Goal: Task Accomplishment & Management: Use online tool/utility

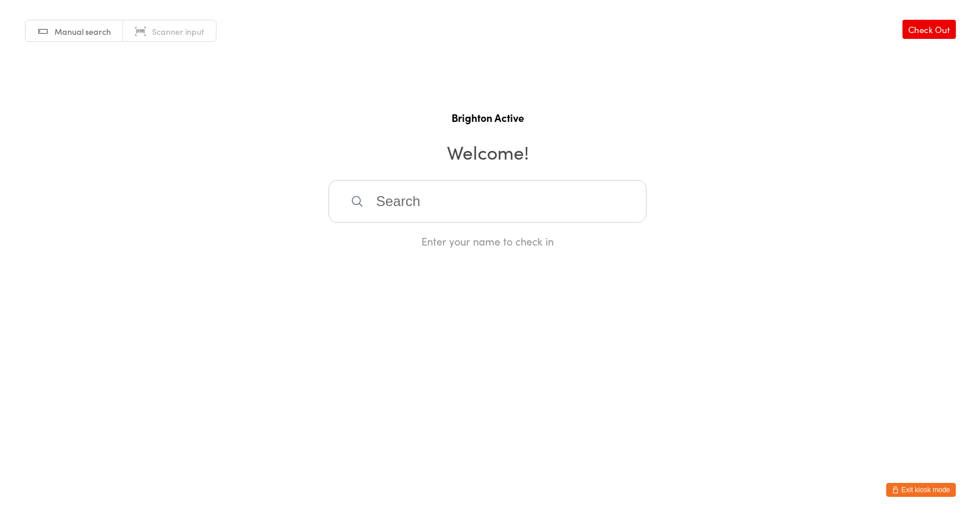
click at [918, 488] on button "Exit kiosk mode" at bounding box center [921, 490] width 70 height 14
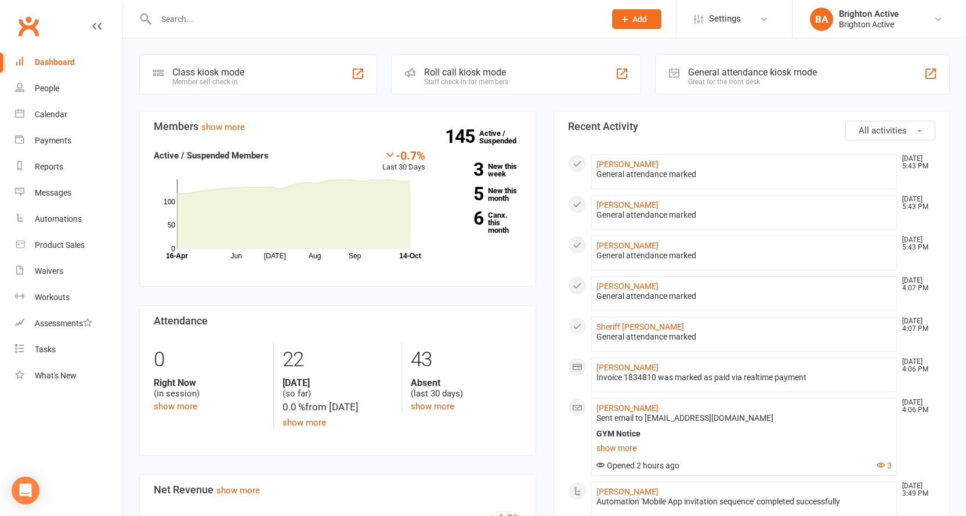
click at [270, 27] on input "text" at bounding box center [375, 19] width 444 height 16
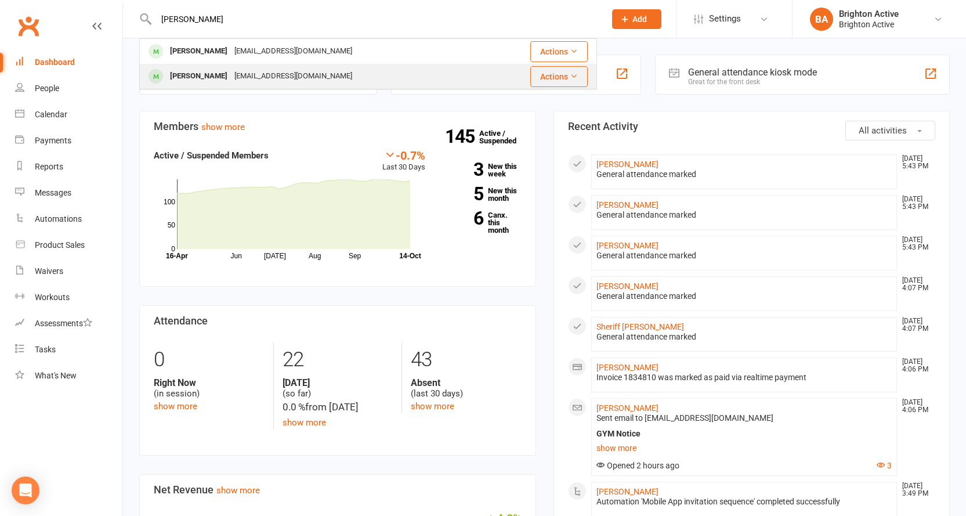
type input "abbas"
click at [263, 70] on div "admin@nswformitup.com.au" at bounding box center [293, 76] width 125 height 17
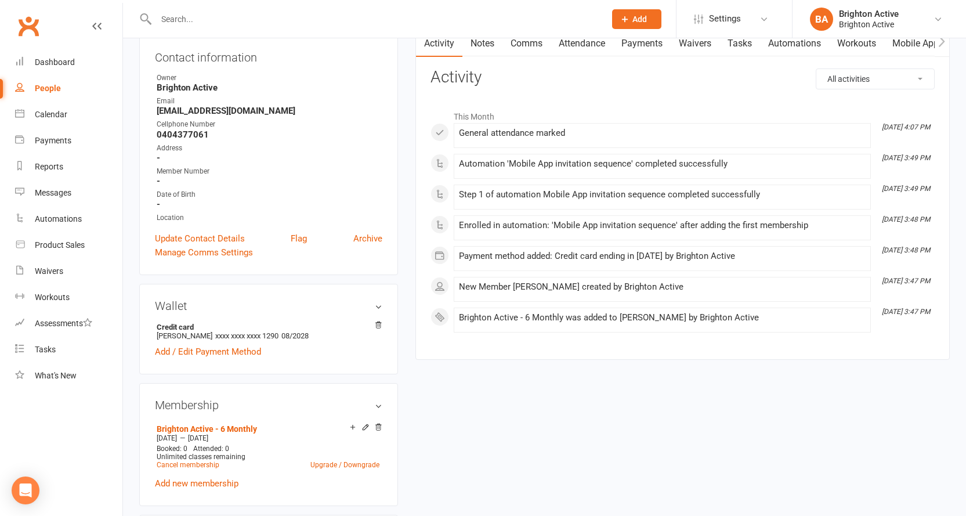
scroll to position [58, 0]
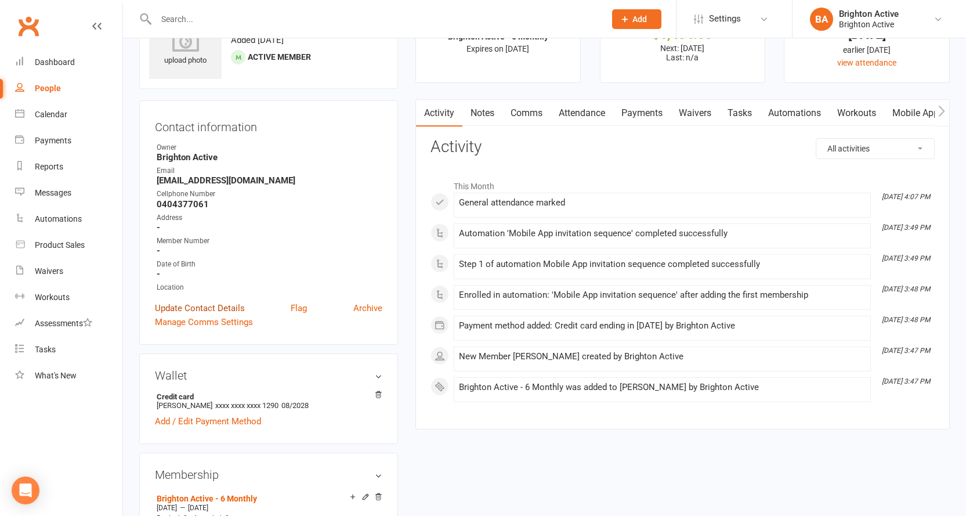
click at [184, 306] on link "Update Contact Details" at bounding box center [200, 308] width 90 height 14
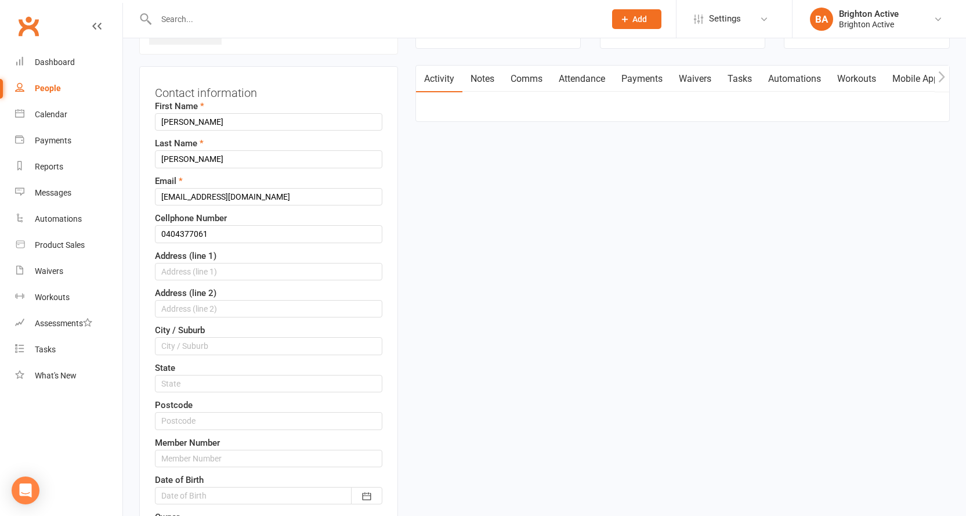
scroll to position [113, 0]
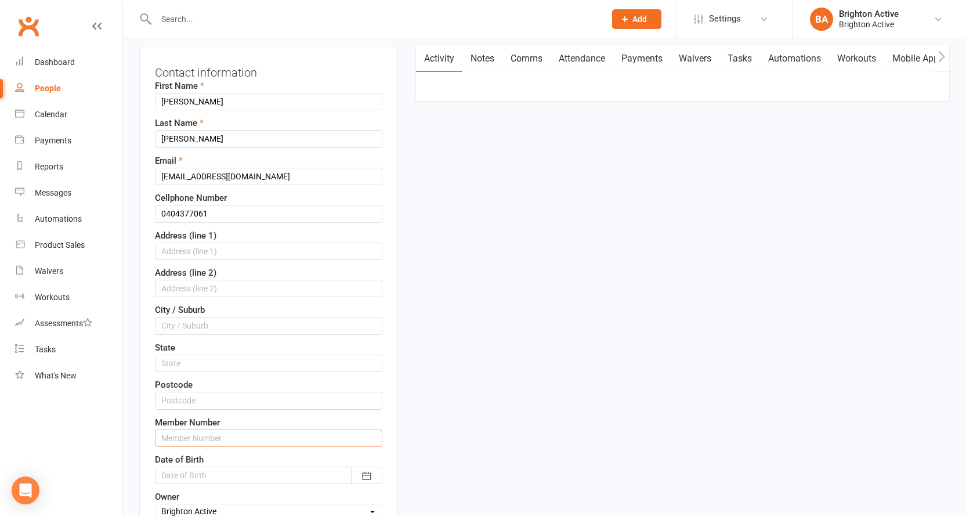
click at [208, 434] on input "text" at bounding box center [268, 437] width 227 height 17
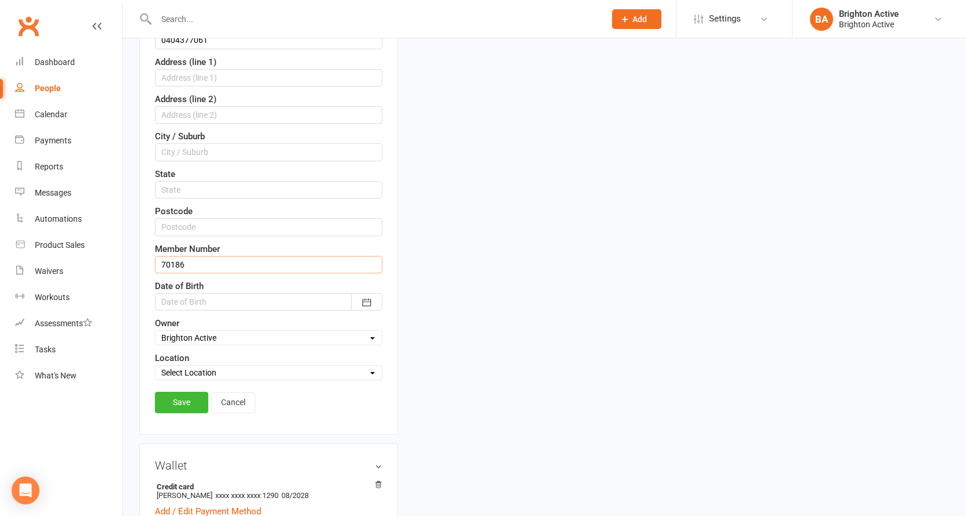
scroll to position [287, 0]
type input "70186"
click at [192, 402] on link "Save" at bounding box center [181, 401] width 53 height 21
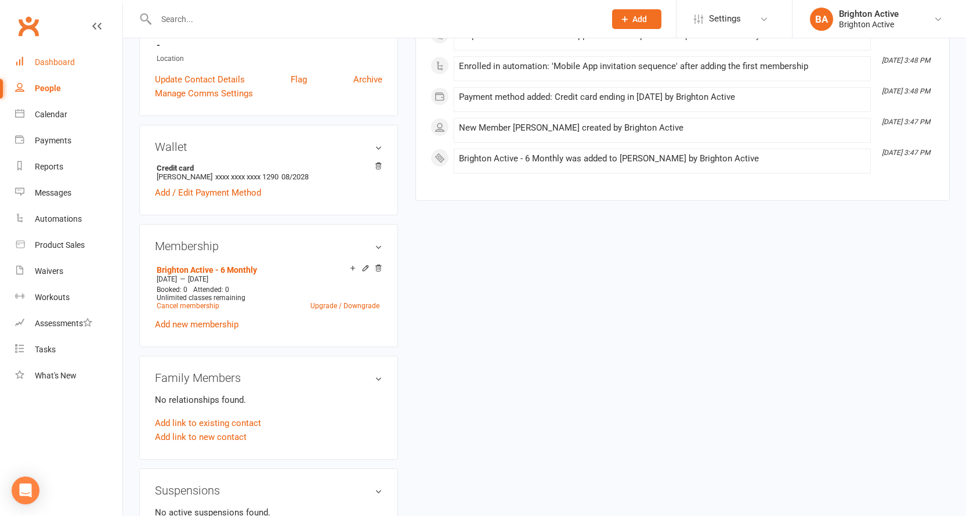
click at [39, 60] on div "Dashboard" at bounding box center [55, 61] width 40 height 9
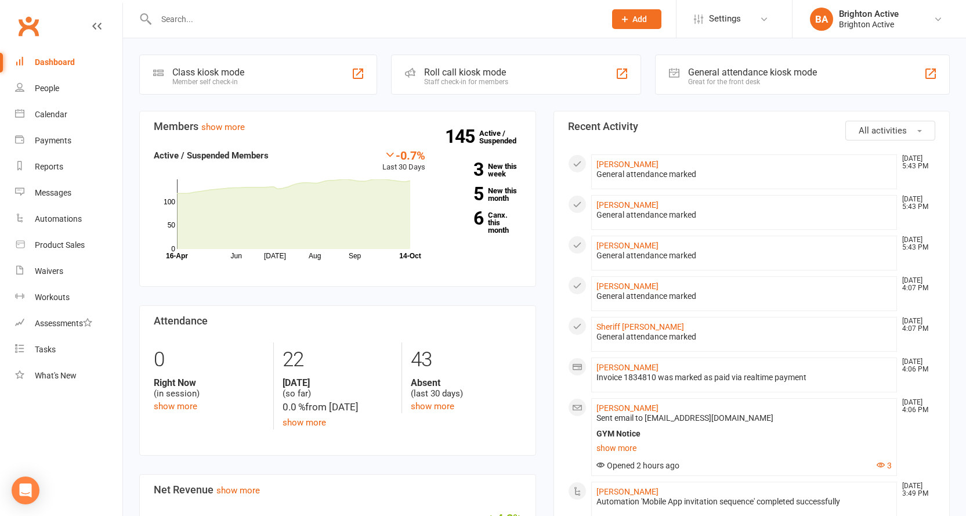
click at [743, 92] on div "General attendance kiosk mode Great for the front desk" at bounding box center [802, 75] width 295 height 40
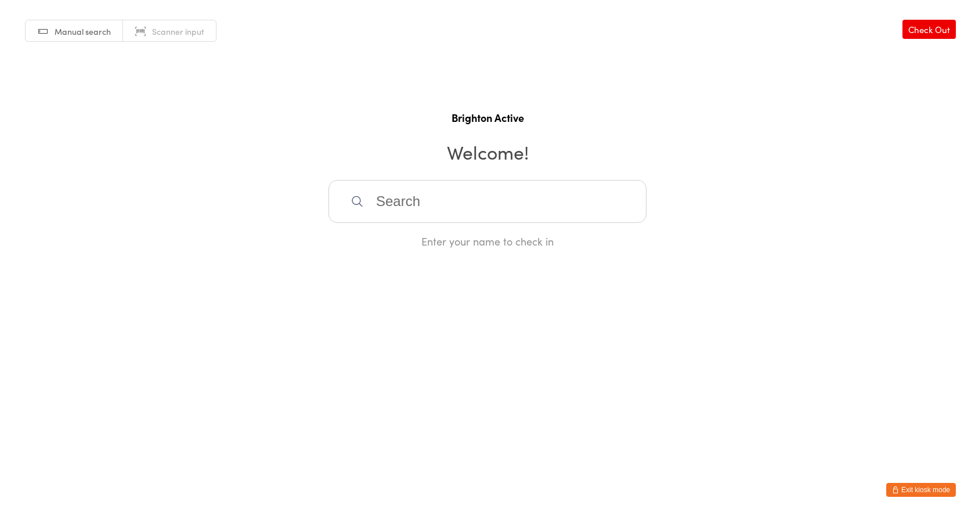
click at [930, 486] on button "Exit kiosk mode" at bounding box center [921, 490] width 70 height 14
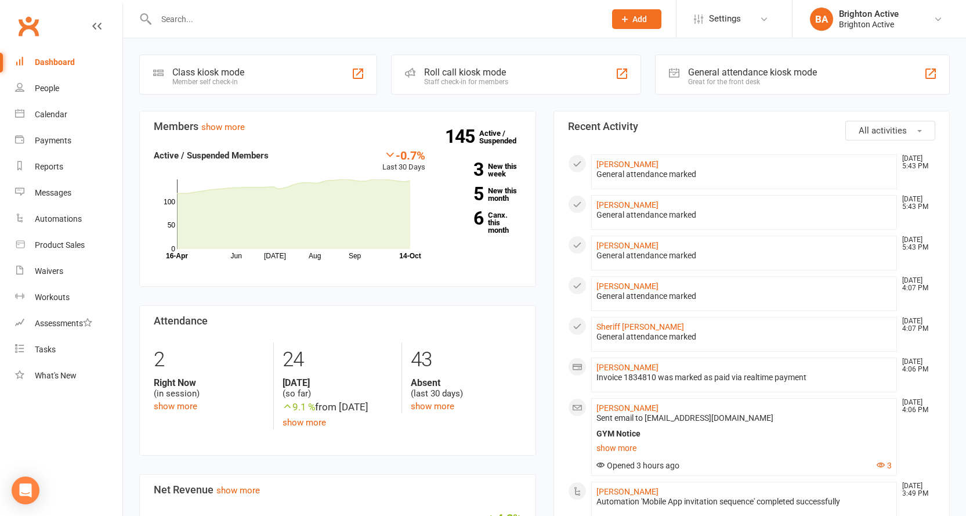
click at [227, 22] on input "text" at bounding box center [375, 19] width 444 height 16
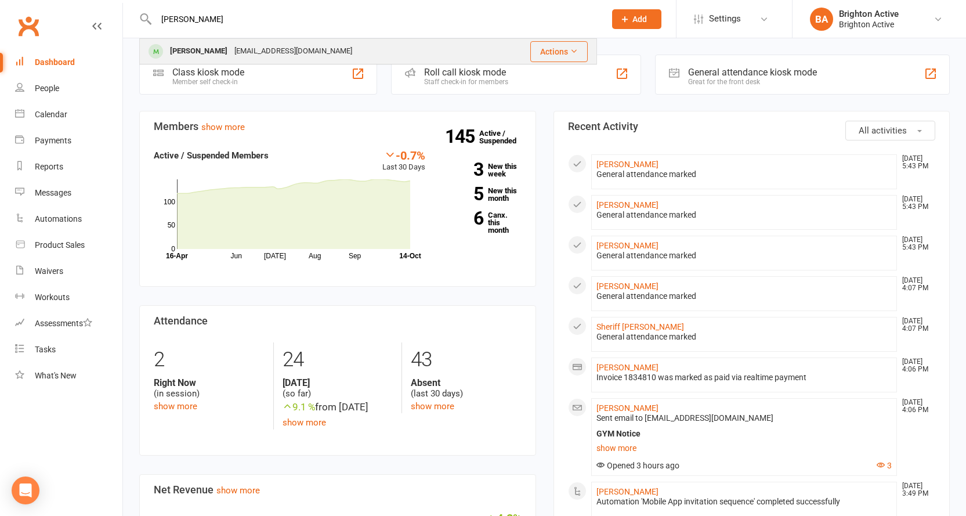
type input "sabin"
click at [233, 45] on div "saveena.pandey4@gmail.com" at bounding box center [293, 51] width 125 height 17
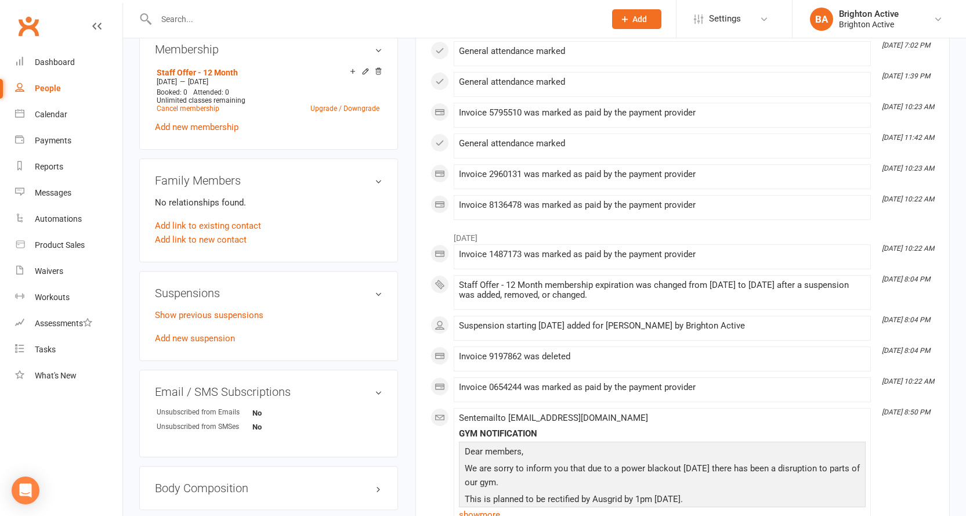
scroll to position [464, 0]
click at [218, 340] on link "Add new suspension" at bounding box center [195, 336] width 80 height 10
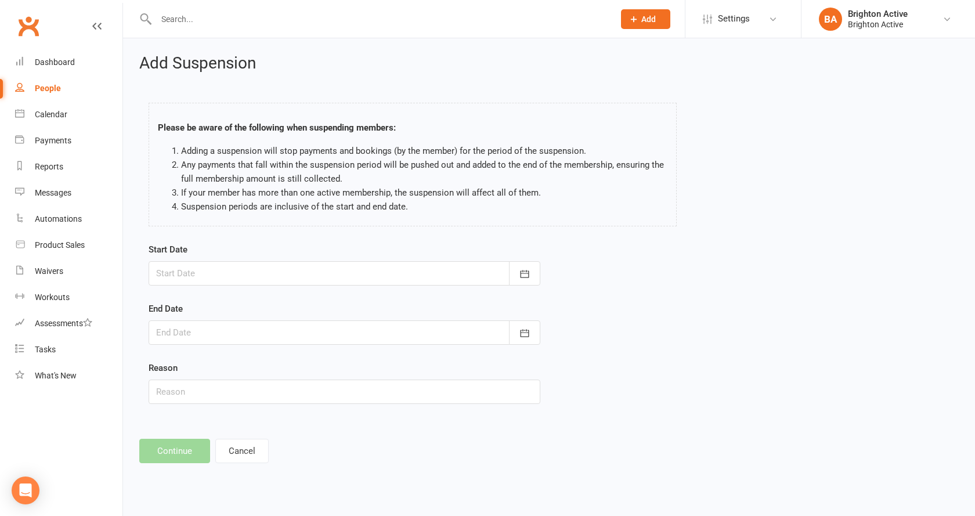
click at [291, 274] on div at bounding box center [345, 273] width 392 height 24
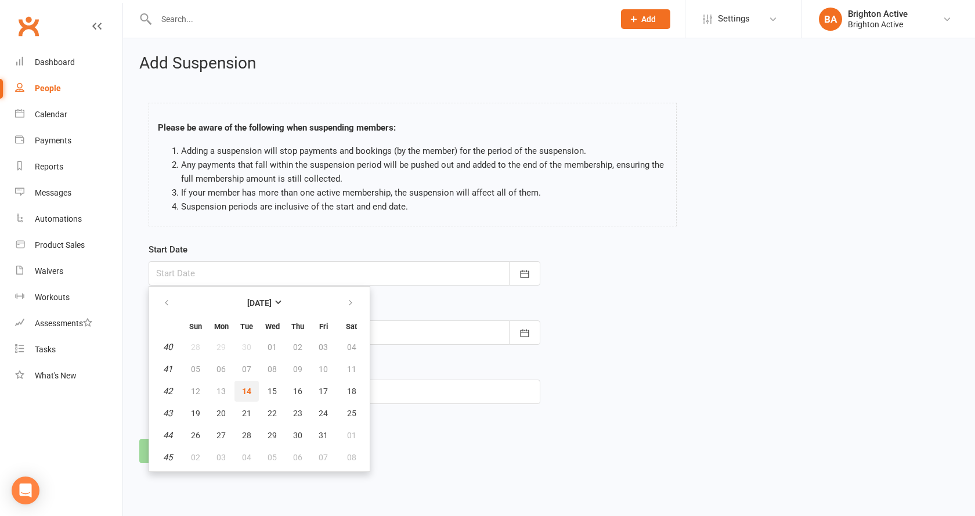
click at [248, 392] on span "14" at bounding box center [246, 390] width 9 height 9
type input "14 Oct 2025"
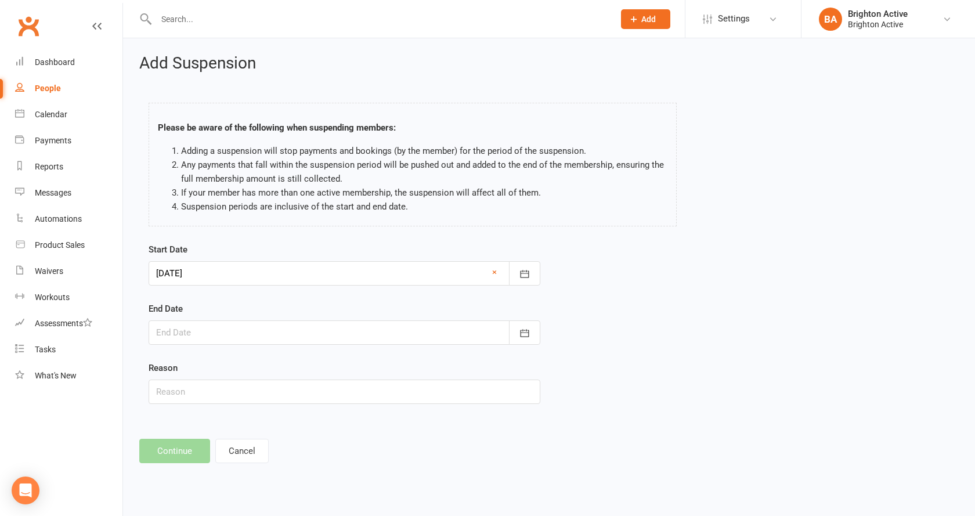
click at [217, 333] on div at bounding box center [345, 332] width 392 height 24
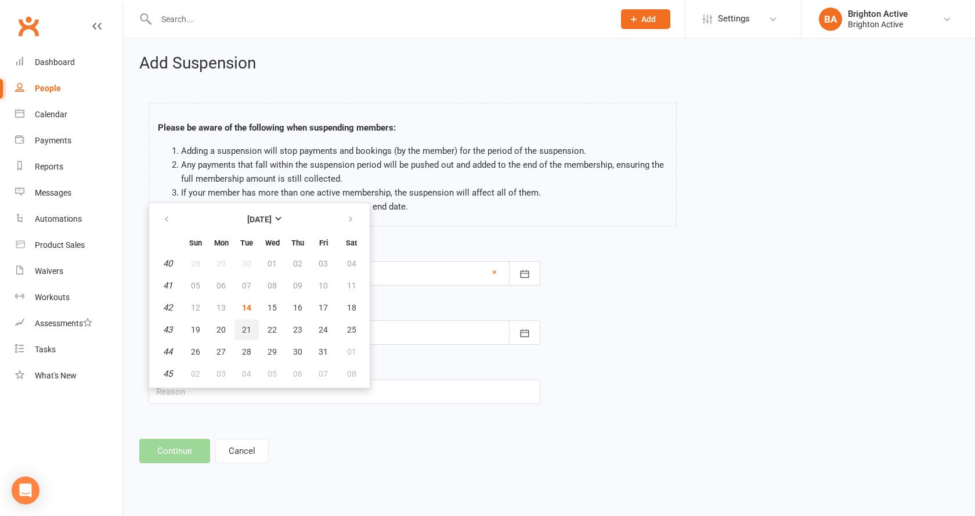
click at [247, 326] on span "21" at bounding box center [246, 329] width 9 height 9
type input "21 Oct 2025"
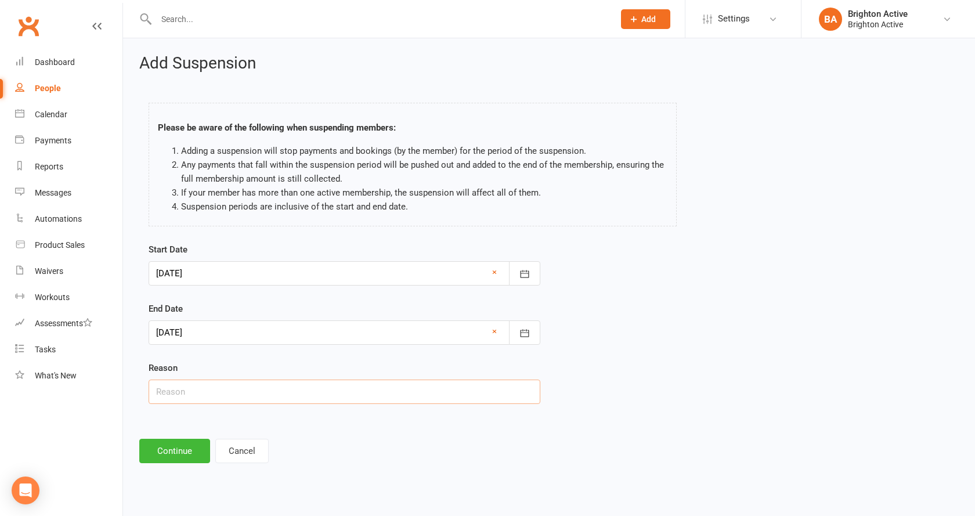
click at [228, 394] on input "text" at bounding box center [345, 391] width 392 height 24
type input "Moving"
click at [172, 442] on button "Continue" at bounding box center [174, 451] width 71 height 24
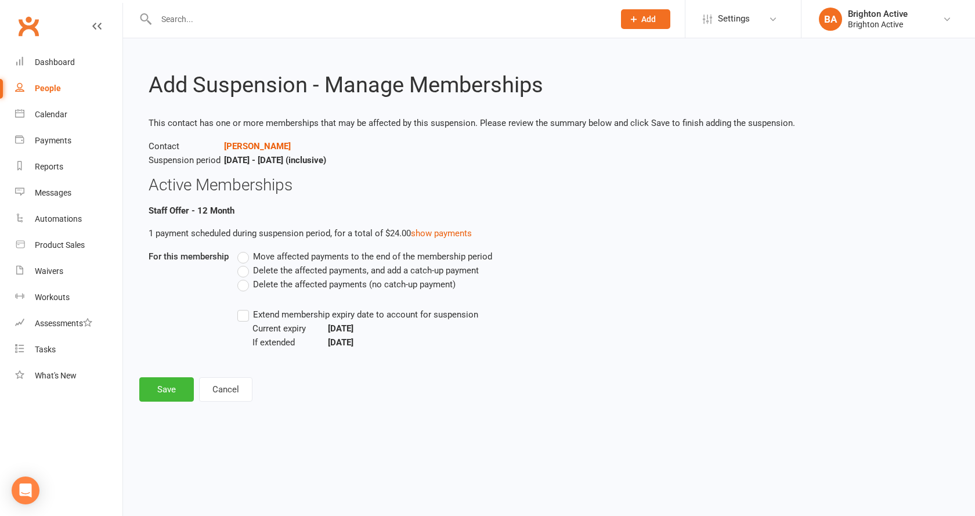
click at [249, 317] on label "Extend membership expiry date to account for suspension" at bounding box center [357, 315] width 241 height 14
click at [245, 308] on input "Extend membership expiry date to account for suspension" at bounding box center [241, 308] width 8 height 0
click at [248, 283] on label "Delete the affected payments (no catch-up payment)" at bounding box center [346, 284] width 218 height 14
click at [245, 277] on input "Delete the affected payments (no catch-up payment)" at bounding box center [241, 277] width 8 height 0
drag, startPoint x: 170, startPoint y: 384, endPoint x: 170, endPoint y: 377, distance: 6.4
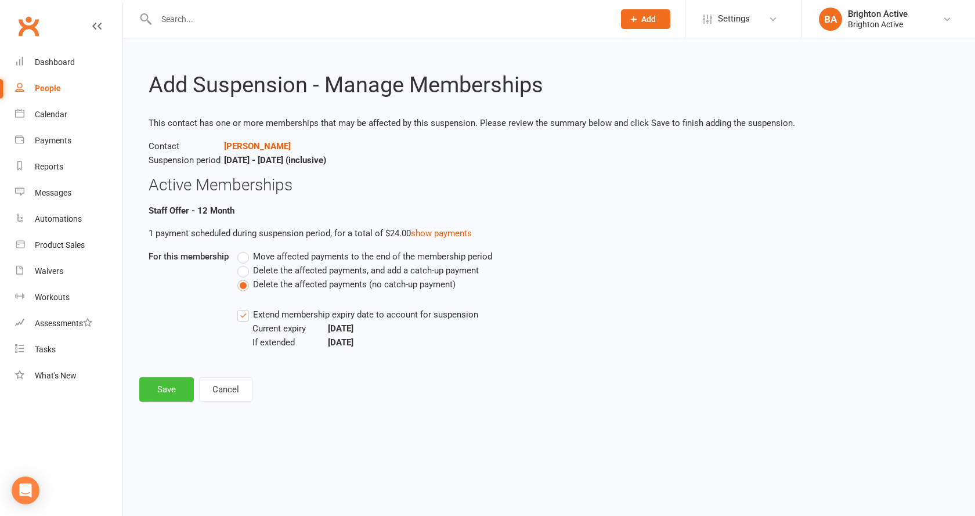
click at [170, 382] on button "Save" at bounding box center [166, 389] width 55 height 24
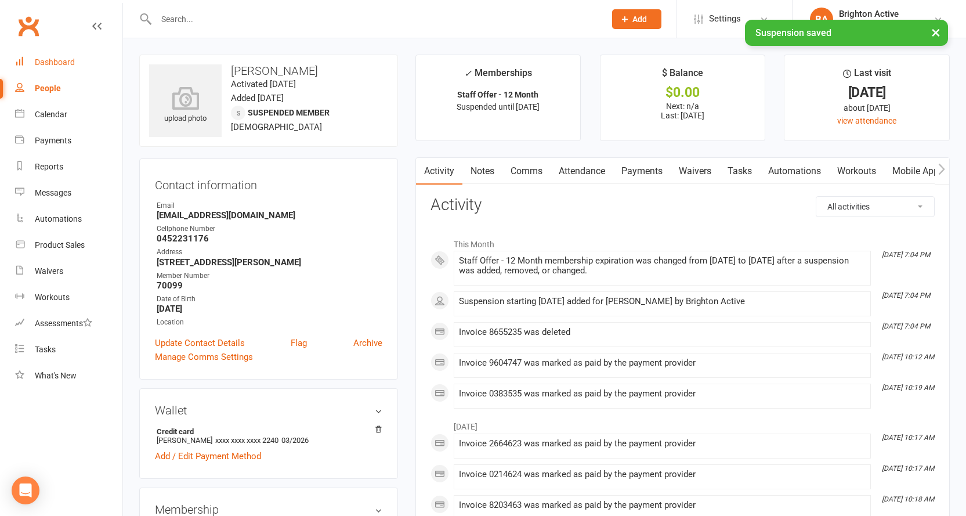
click at [49, 66] on div "Dashboard" at bounding box center [55, 61] width 40 height 9
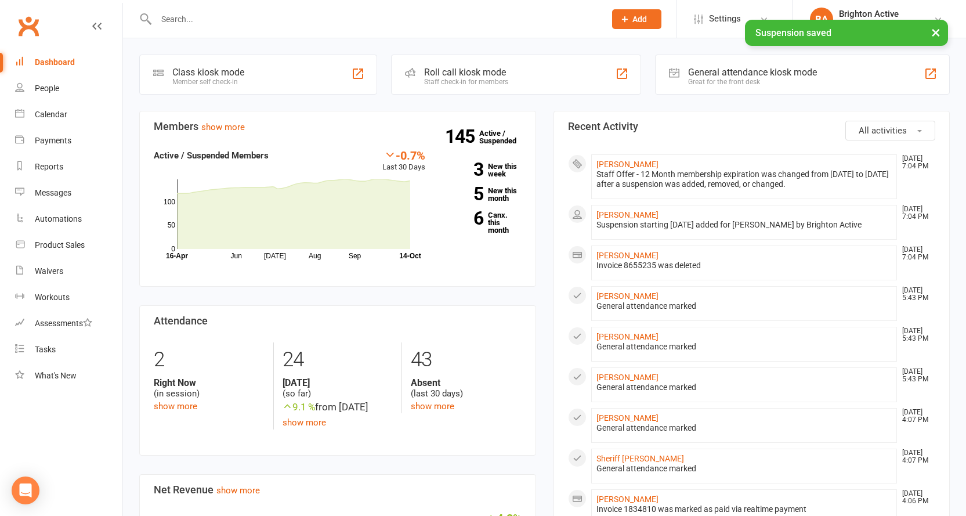
click at [726, 70] on div "General attendance kiosk mode" at bounding box center [752, 72] width 129 height 11
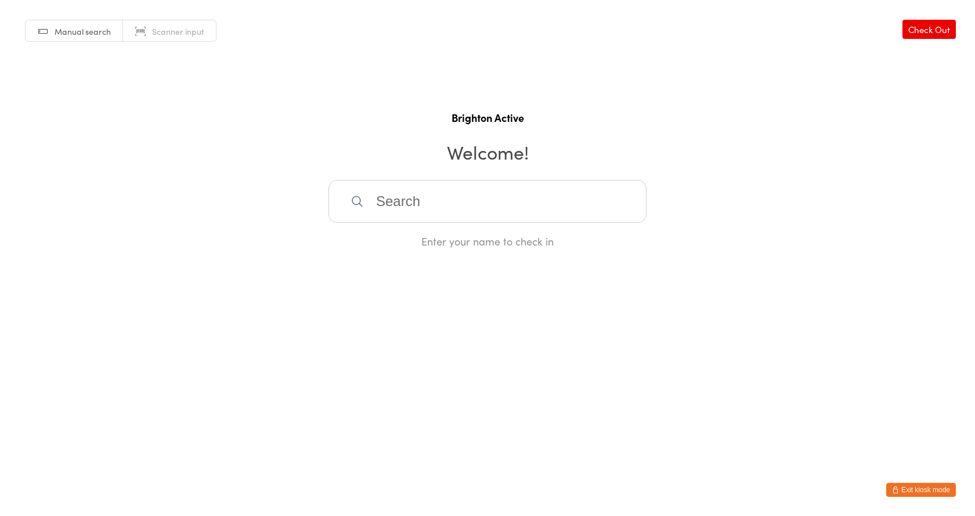
click at [419, 203] on input "search" at bounding box center [487, 201] width 318 height 43
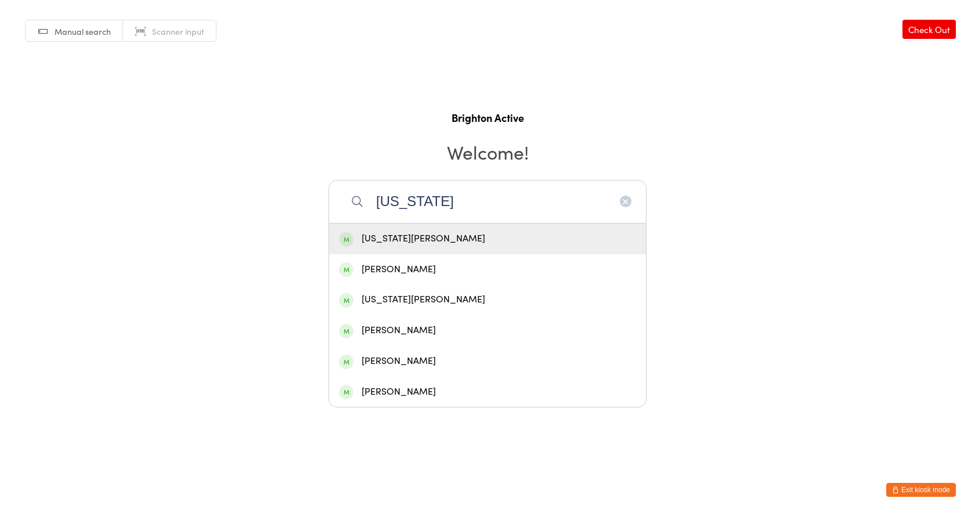
type input "[US_STATE]"
click at [436, 234] on div "[US_STATE][PERSON_NAME]" at bounding box center [487, 239] width 297 height 16
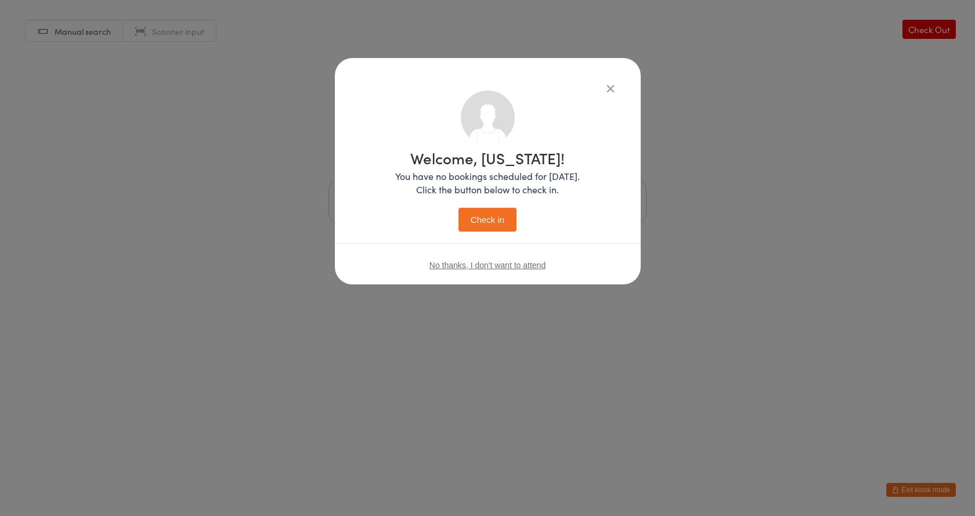
click at [471, 220] on button "Check in" at bounding box center [487, 220] width 58 height 24
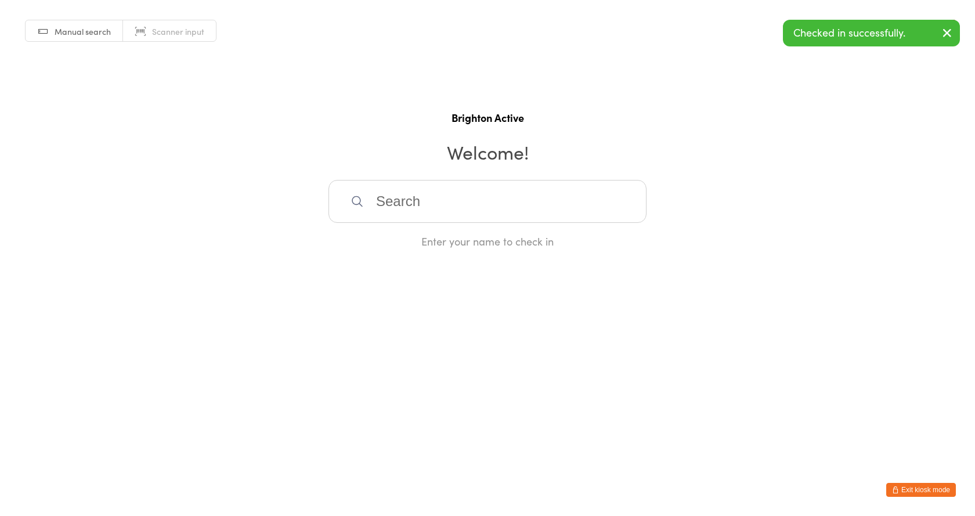
click at [406, 212] on input "search" at bounding box center [487, 201] width 318 height 43
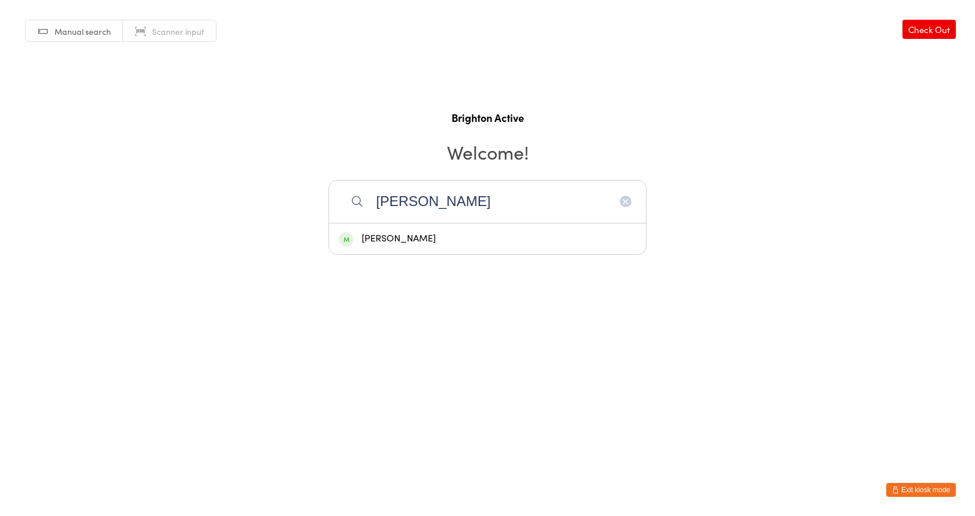
type input "[PERSON_NAME]"
click at [399, 237] on div "[PERSON_NAME]" at bounding box center [487, 239] width 297 height 16
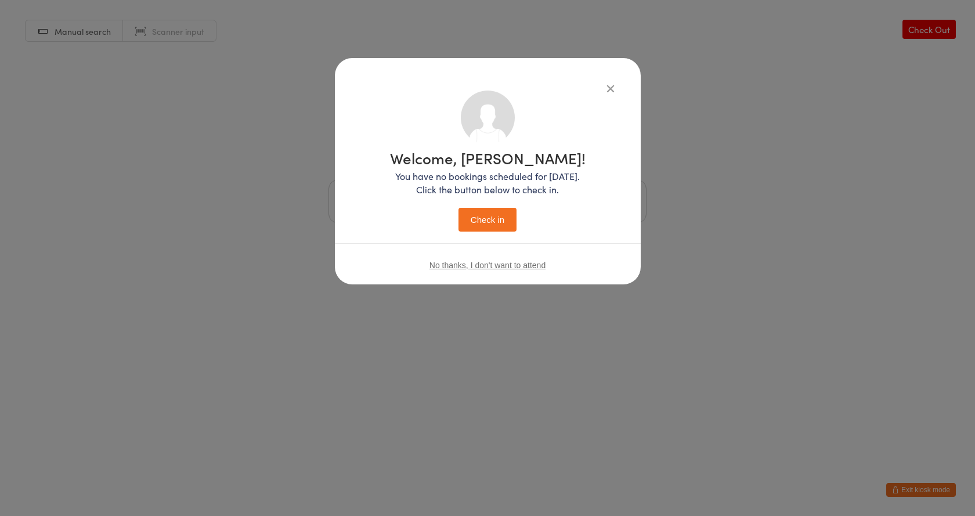
click at [469, 225] on button "Check in" at bounding box center [487, 220] width 58 height 24
